Goal: Transaction & Acquisition: Obtain resource

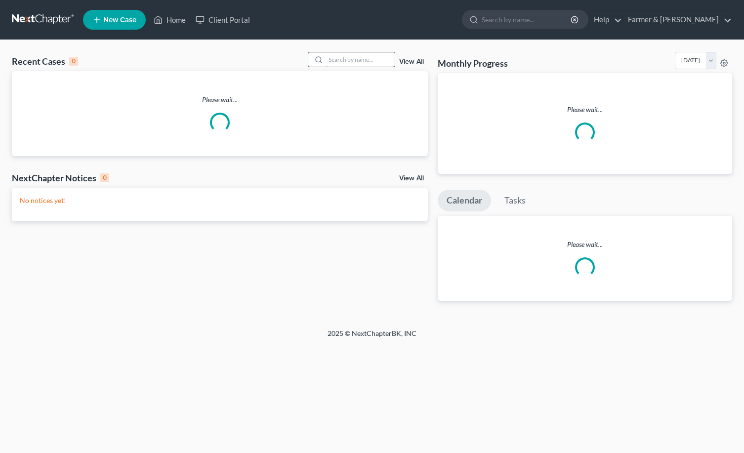
click at [345, 61] on input "search" at bounding box center [360, 59] width 69 height 14
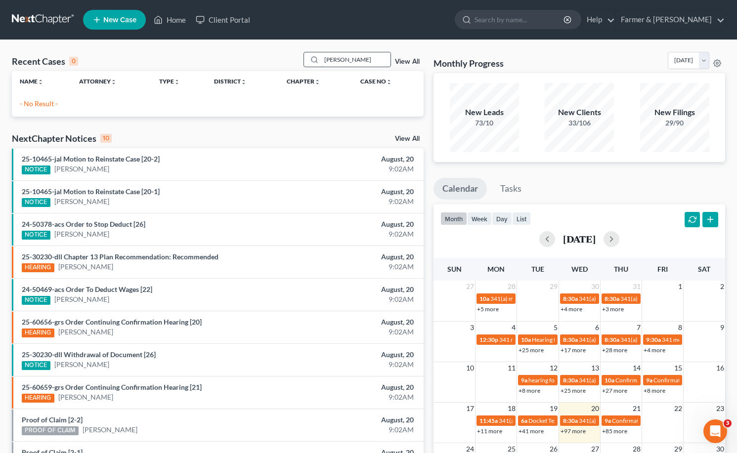
type input "lixander dieguez"
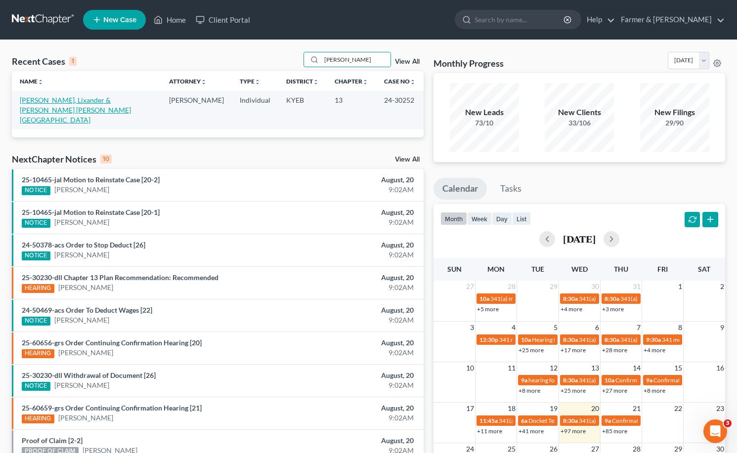
click at [89, 102] on link "Dieguez Santillan, Lixander & Munoz Rangel, Salvador" at bounding box center [75, 110] width 111 height 28
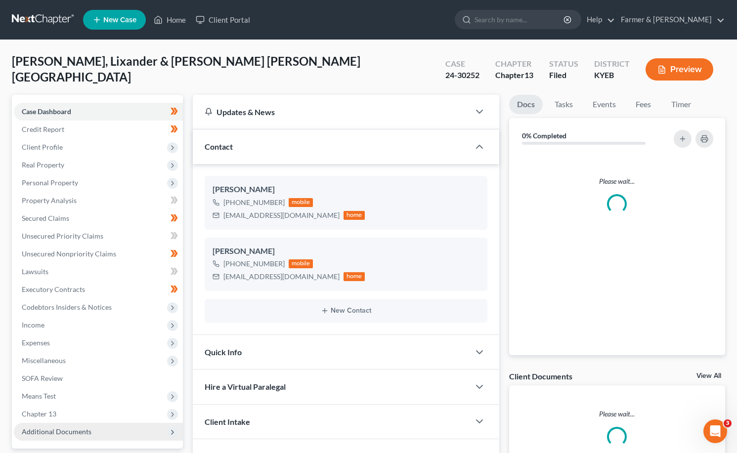
click at [52, 427] on span "Additional Documents" at bounding box center [57, 431] width 70 height 8
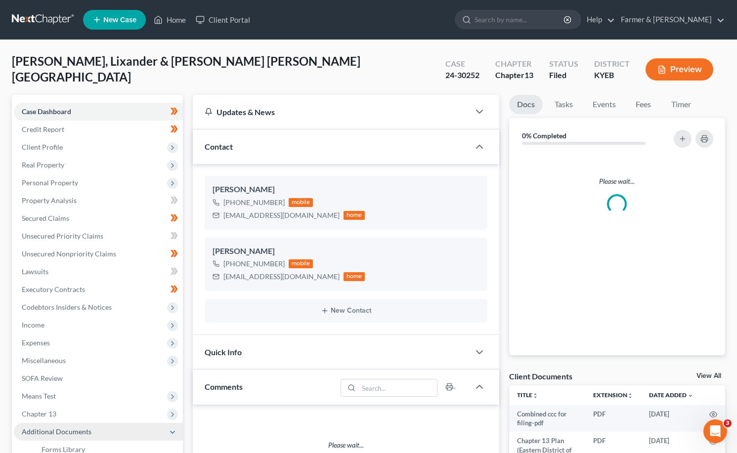
scroll to position [90, 0]
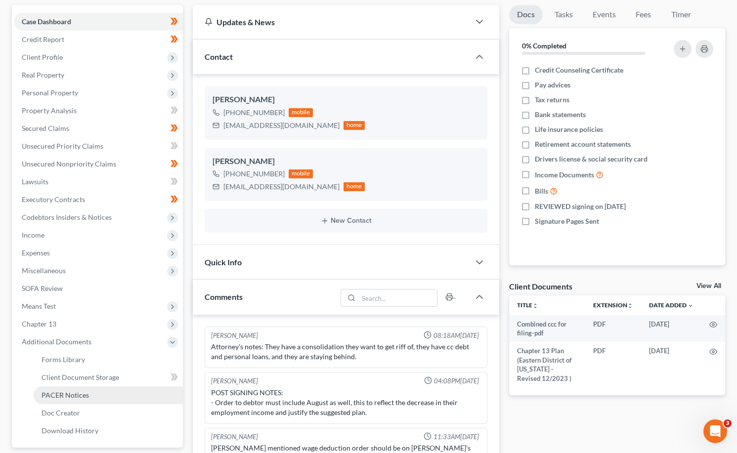
click at [73, 400] on link "PACER Notices" at bounding box center [108, 395] width 149 height 18
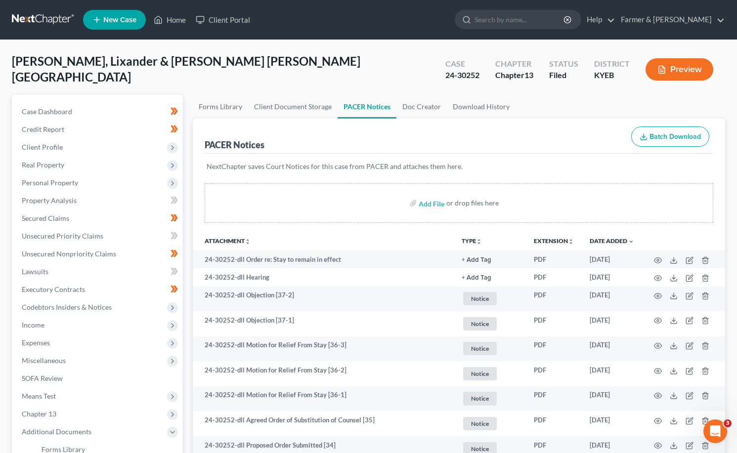
click at [43, 14] on link at bounding box center [43, 20] width 63 height 18
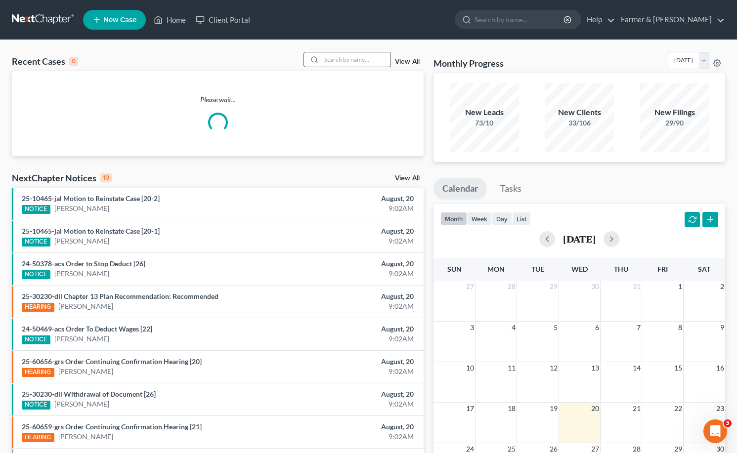
click at [374, 58] on input "search" at bounding box center [355, 59] width 69 height 14
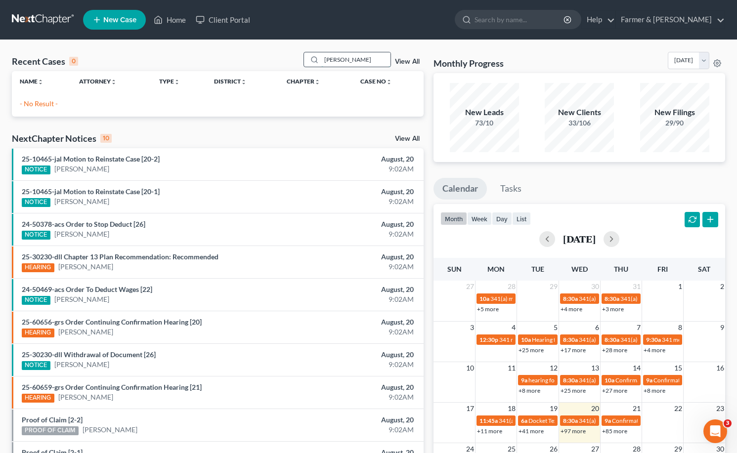
type input "[PERSON_NAME]"
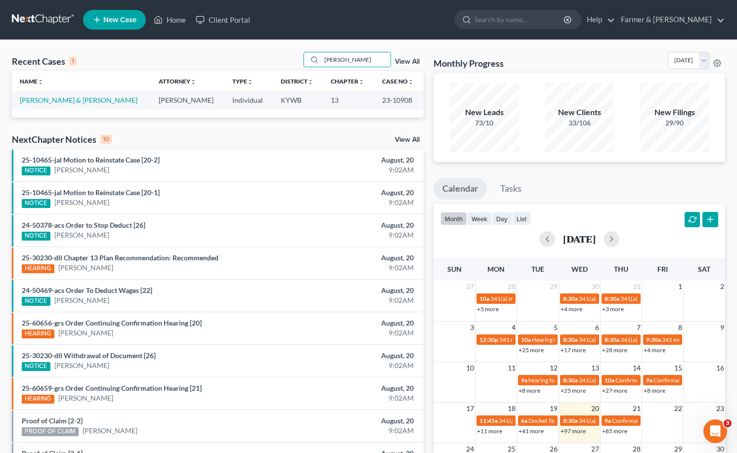
drag, startPoint x: 44, startPoint y: 94, endPoint x: 51, endPoint y: 112, distance: 19.3
click at [44, 94] on td "Venetta, Timothy & Jennifer" at bounding box center [81, 100] width 139 height 18
click at [64, 101] on link "Venetta, Timothy & Jennifer" at bounding box center [79, 100] width 118 height 8
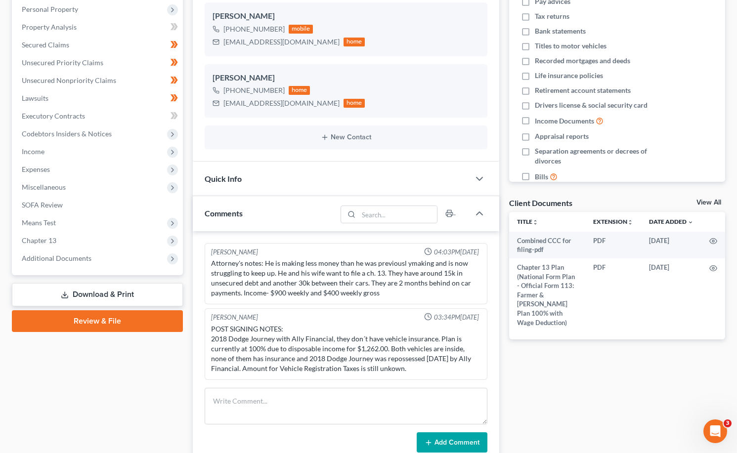
scroll to position [247, 0]
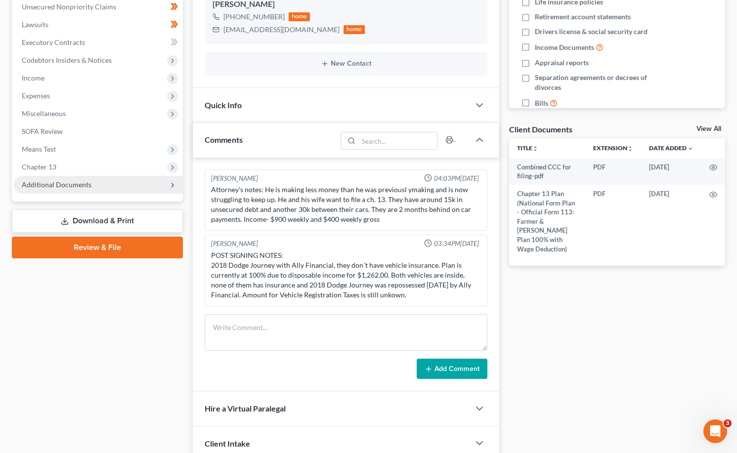
click at [65, 183] on span "Additional Documents" at bounding box center [57, 184] width 70 height 8
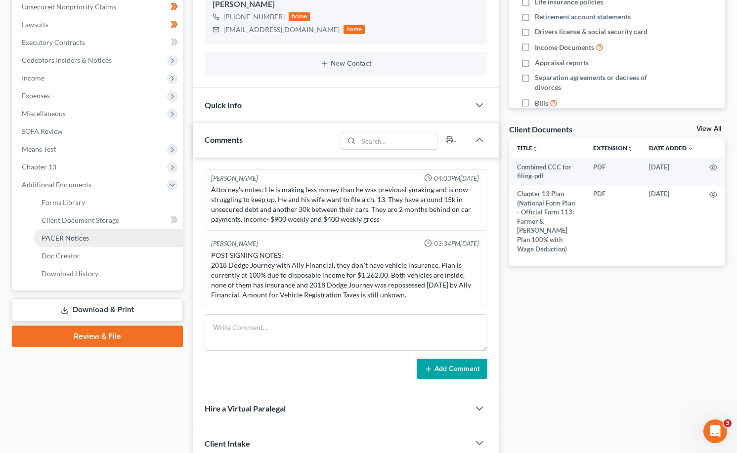
click at [83, 240] on span "PACER Notices" at bounding box center [65, 238] width 47 height 8
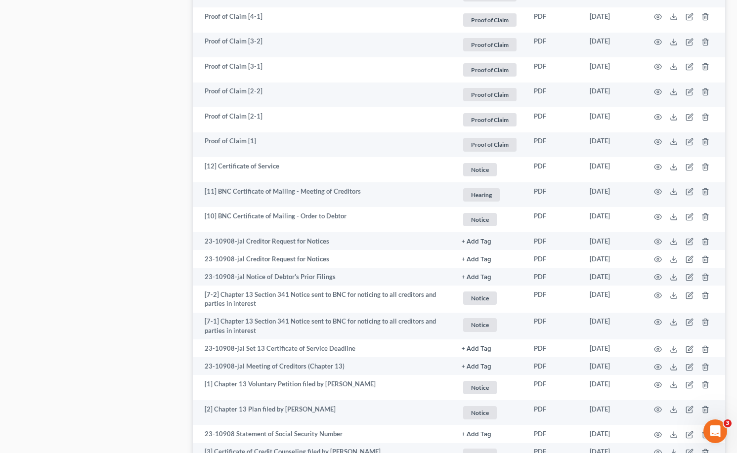
scroll to position [1385, 0]
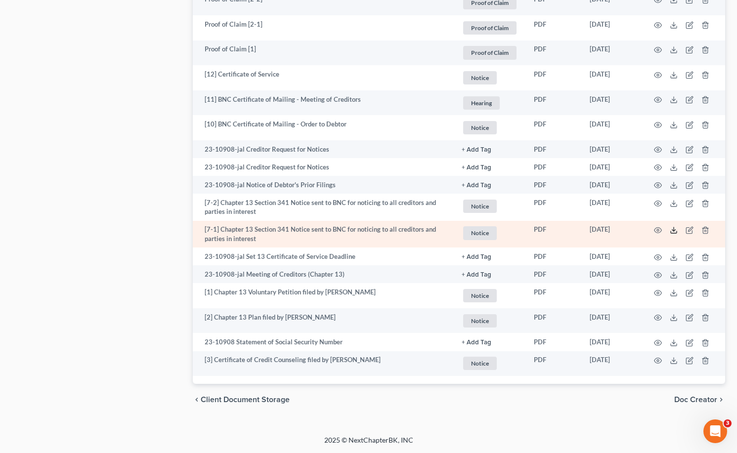
click at [672, 230] on icon at bounding box center [674, 230] width 8 height 8
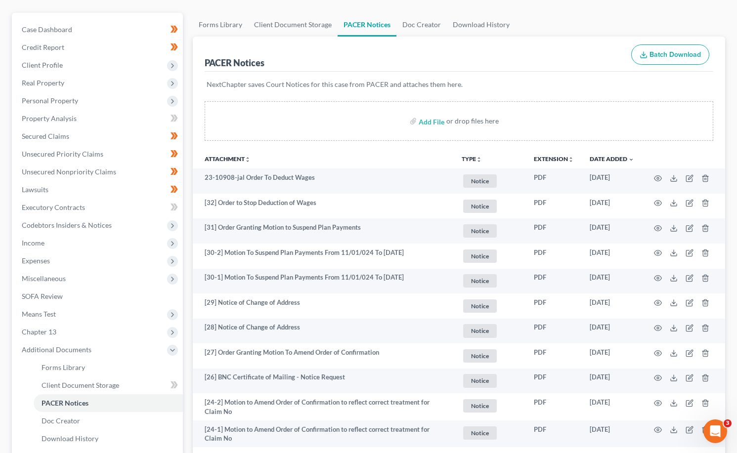
scroll to position [0, 0]
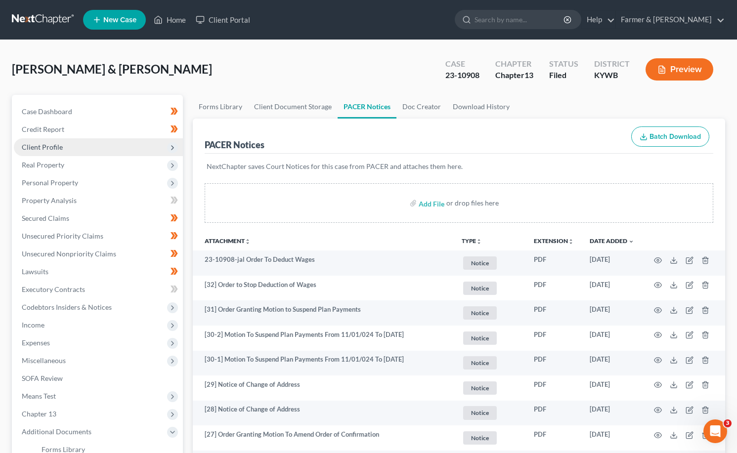
click at [66, 143] on span "Client Profile" at bounding box center [98, 147] width 169 height 18
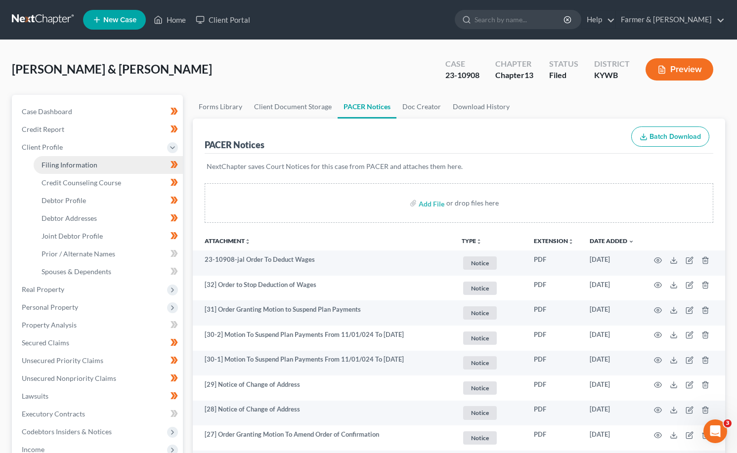
click at [65, 164] on span "Filing Information" at bounding box center [70, 165] width 56 height 8
select select "1"
select select "3"
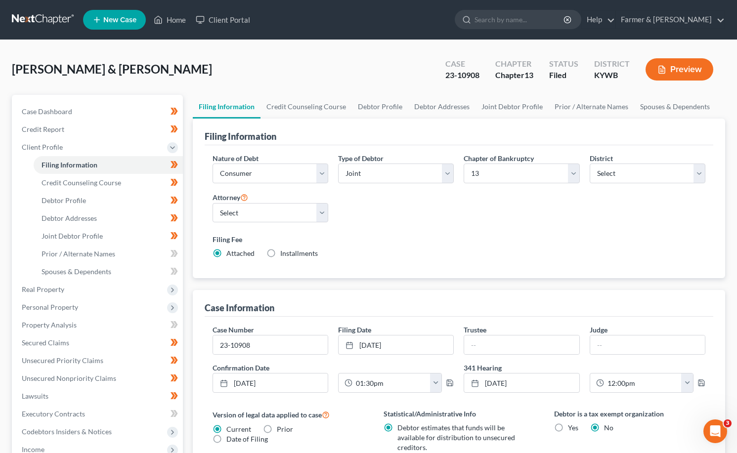
click at [47, 18] on link at bounding box center [43, 20] width 63 height 18
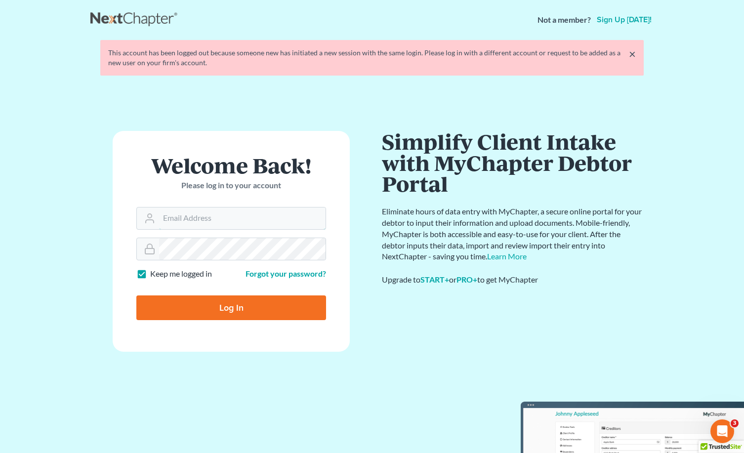
type input "Jorger@farmerwright.com"
click at [230, 314] on input "Log In" at bounding box center [231, 307] width 190 height 25
type input "Thinking..."
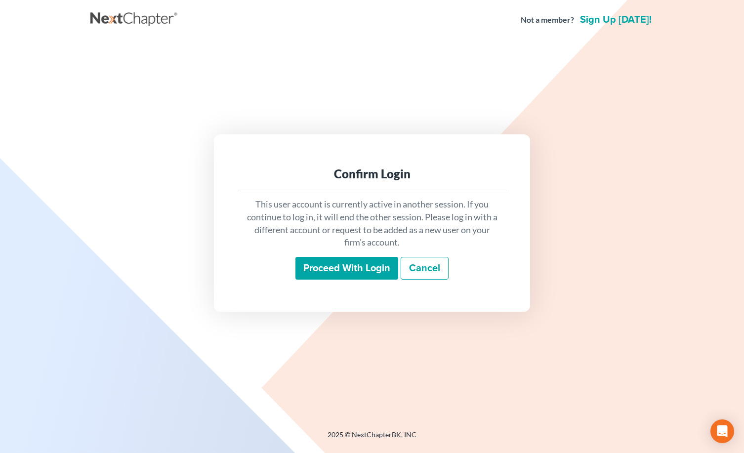
click at [344, 275] on input "Proceed with login" at bounding box center [346, 268] width 103 height 23
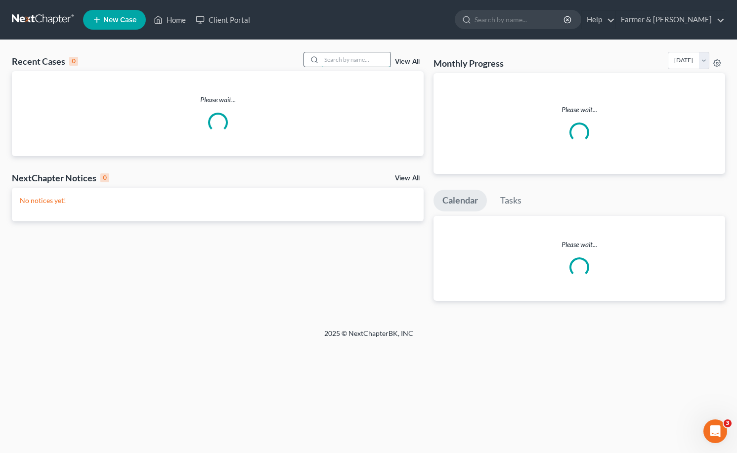
click at [347, 57] on input "search" at bounding box center [355, 59] width 69 height 14
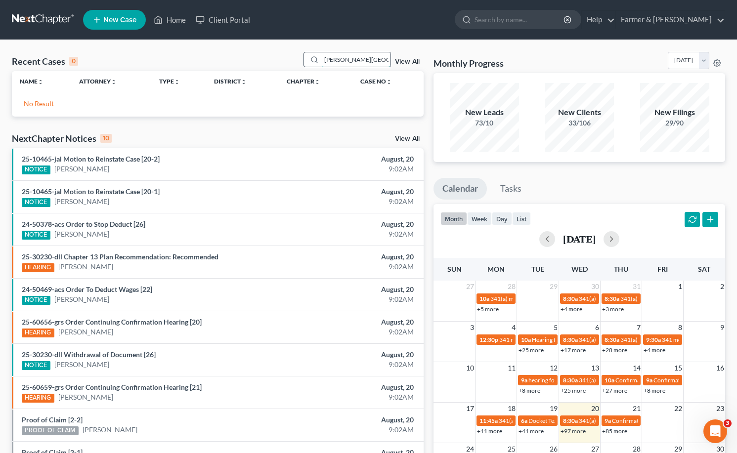
type input "[PERSON_NAME][GEOGRAPHIC_DATA]"
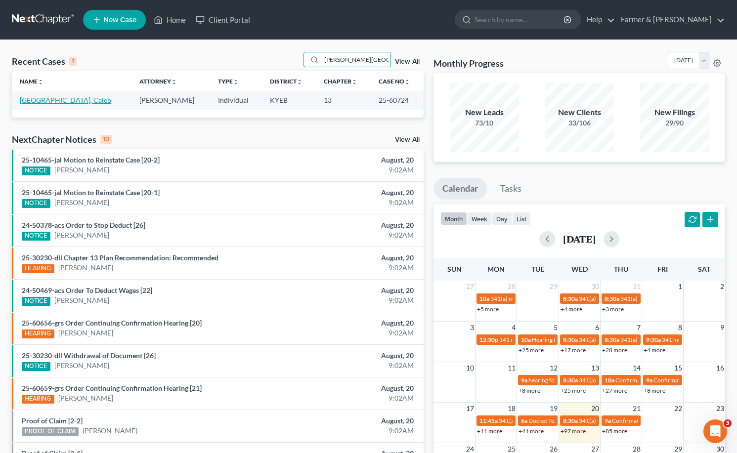
click at [47, 96] on link "[GEOGRAPHIC_DATA], Caleb" at bounding box center [65, 100] width 91 height 8
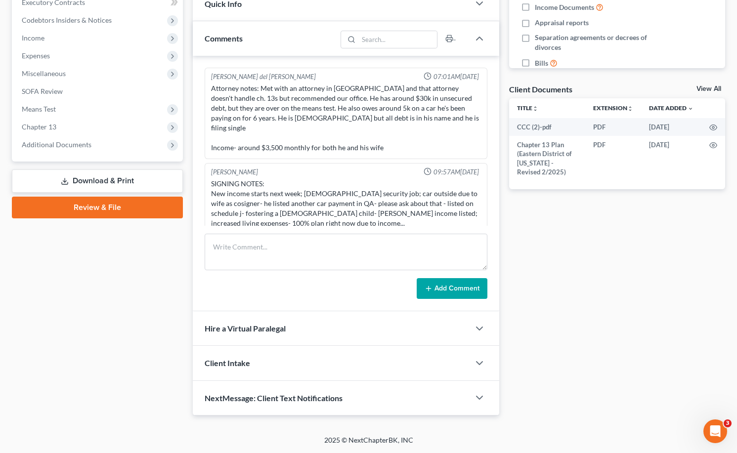
scroll to position [163, 0]
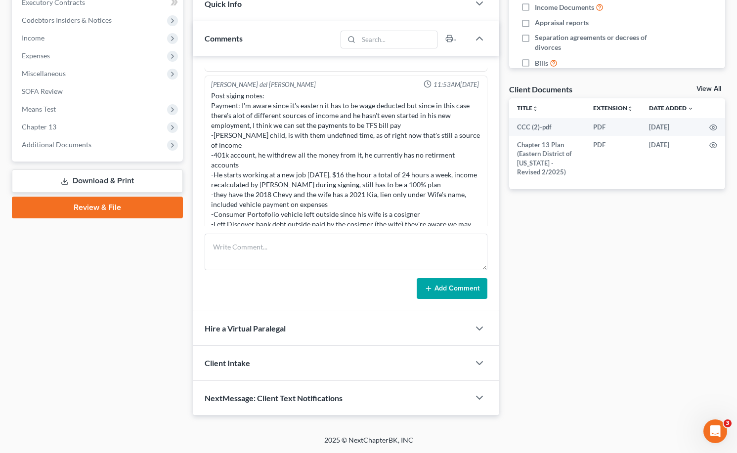
drag, startPoint x: 56, startPoint y: 148, endPoint x: 71, endPoint y: 208, distance: 61.2
click at [57, 148] on span "Additional Documents" at bounding box center [57, 144] width 70 height 8
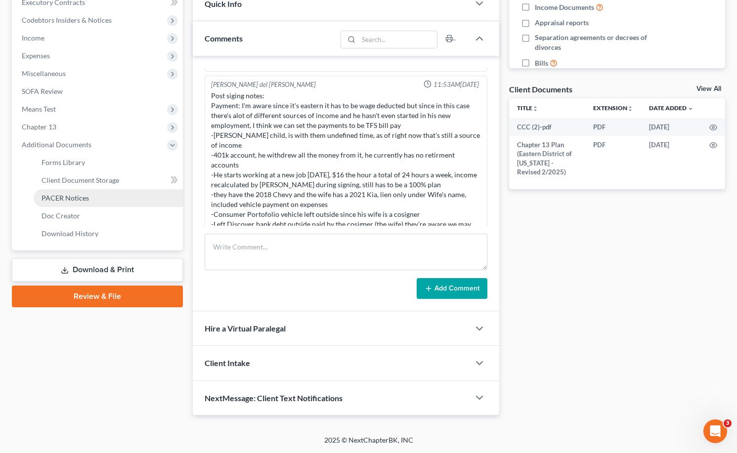
click at [75, 195] on span "PACER Notices" at bounding box center [65, 198] width 47 height 8
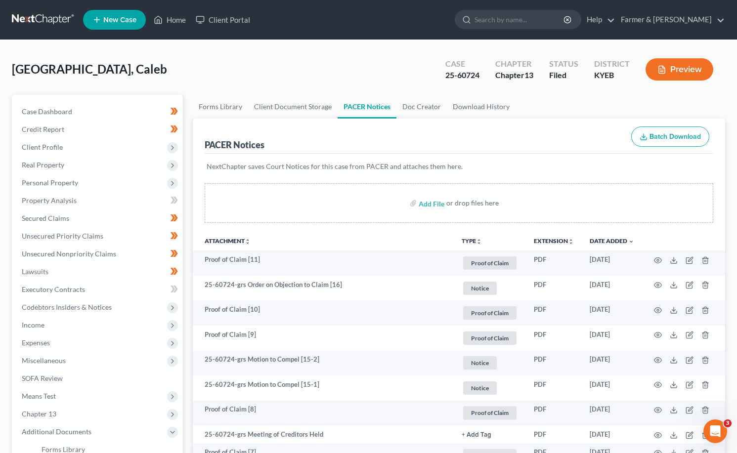
scroll to position [247, 0]
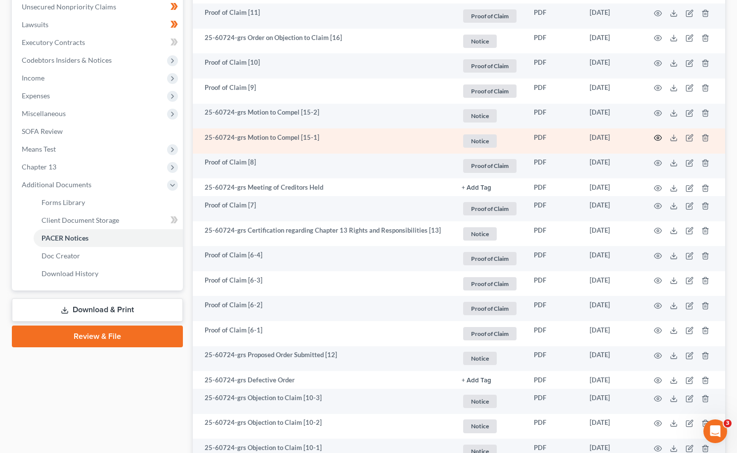
click at [655, 138] on icon "button" at bounding box center [658, 138] width 8 height 8
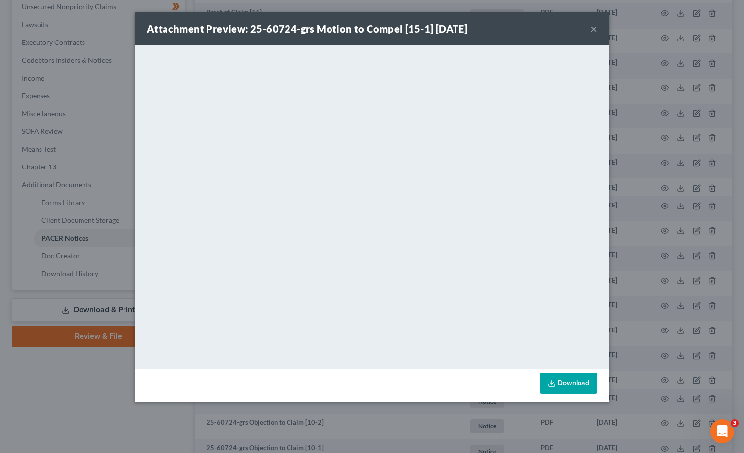
click at [581, 383] on link "Download" at bounding box center [568, 383] width 57 height 21
click at [594, 28] on button "×" at bounding box center [593, 29] width 7 height 12
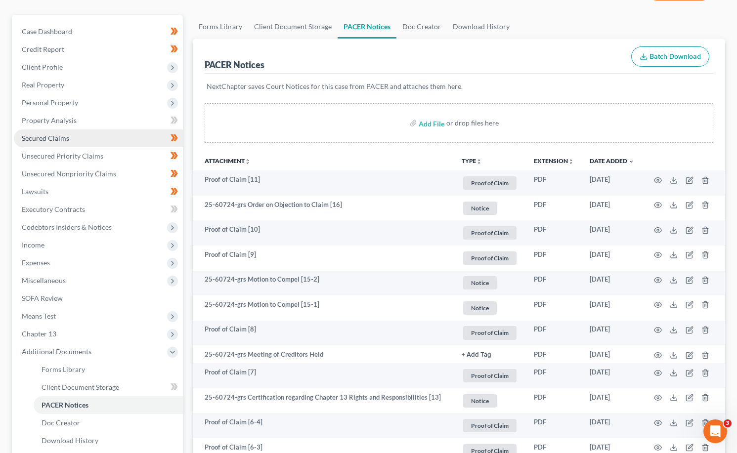
scroll to position [0, 0]
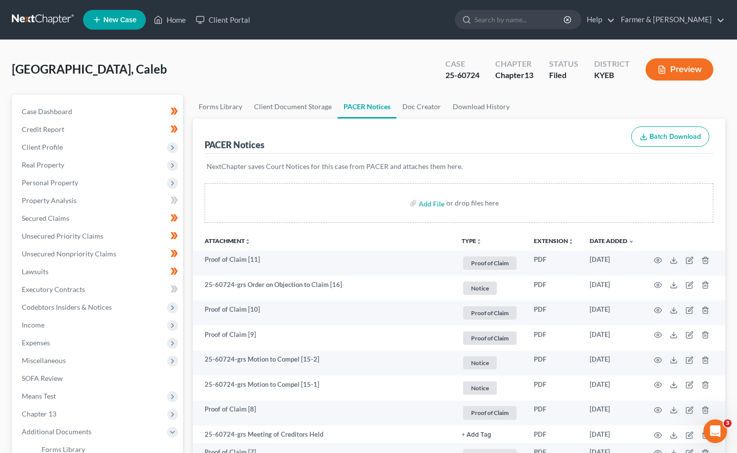
click at [35, 23] on link at bounding box center [43, 20] width 63 height 18
